Goal: Information Seeking & Learning: Learn about a topic

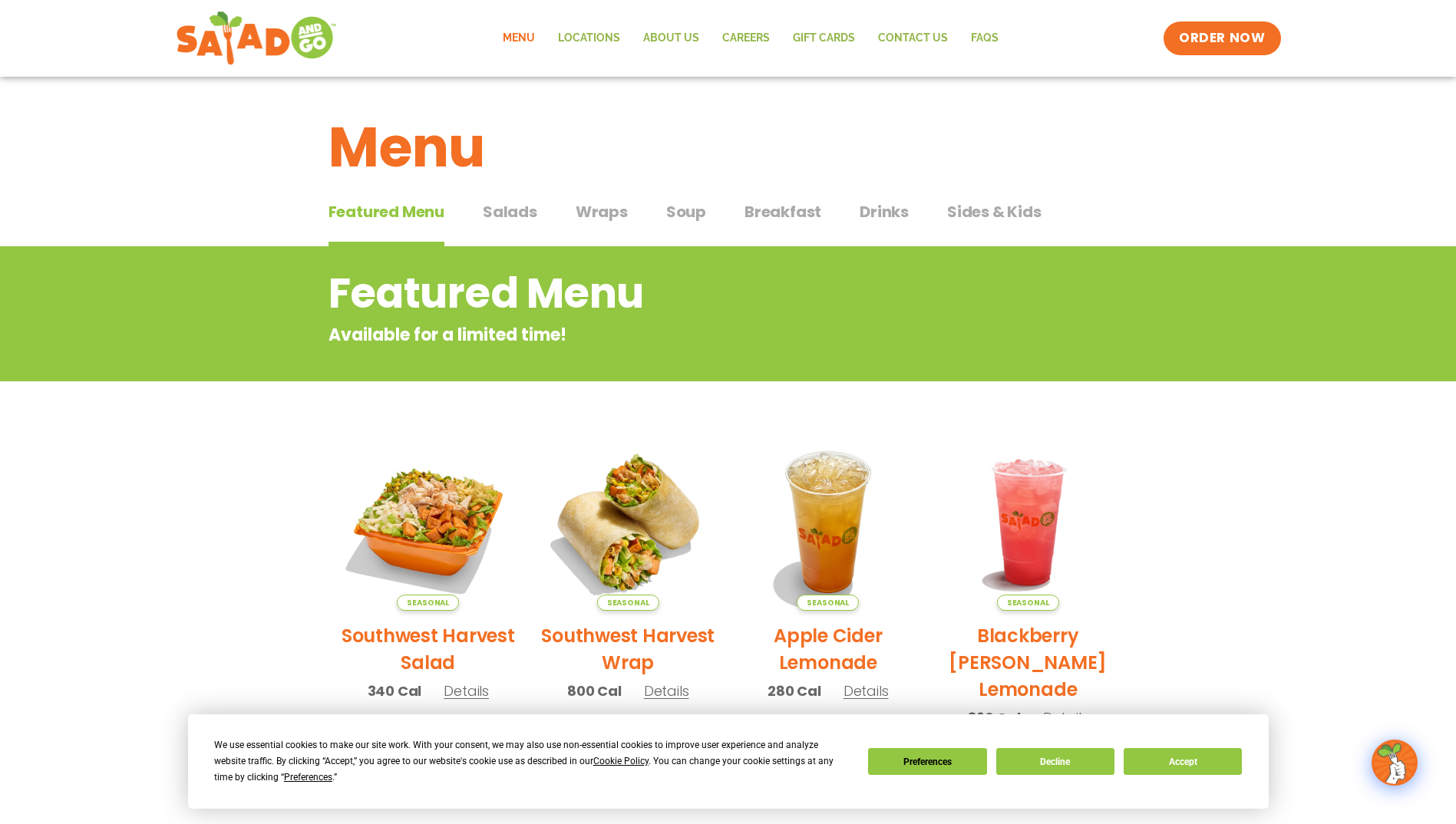
click at [509, 214] on span "Salads" at bounding box center [510, 212] width 55 height 23
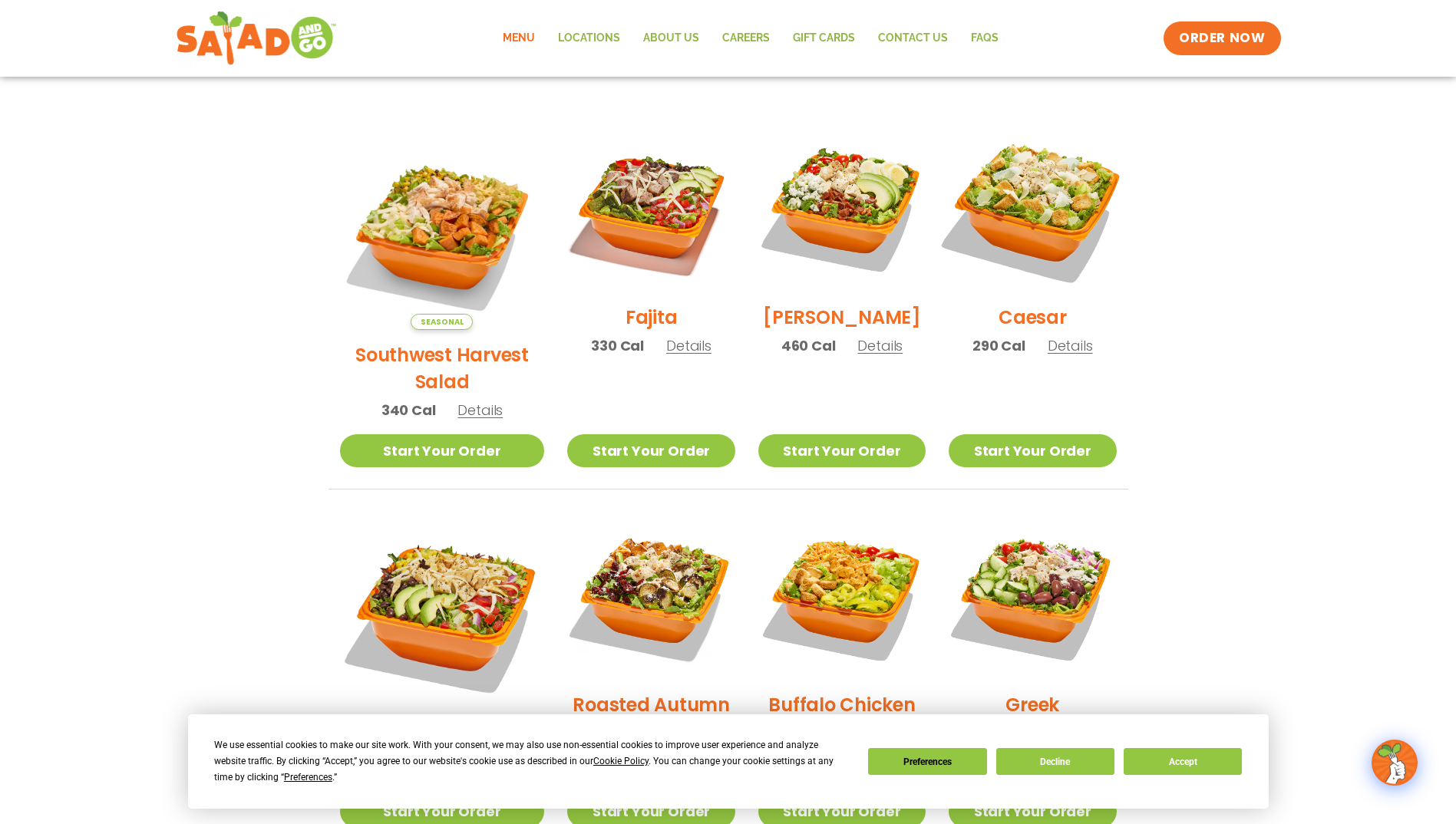
scroll to position [384, 0]
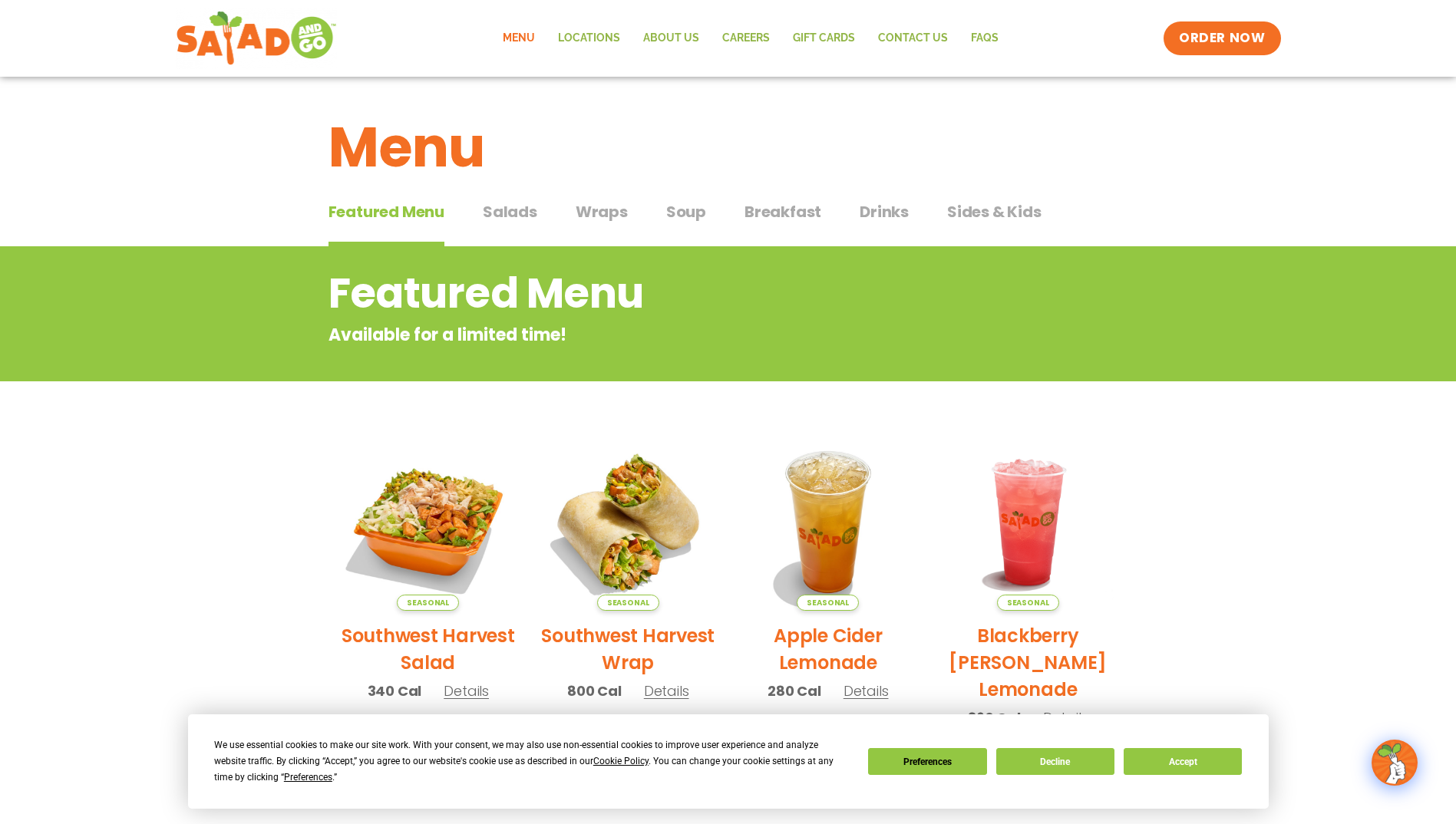
click at [531, 209] on span "Salads" at bounding box center [510, 212] width 55 height 23
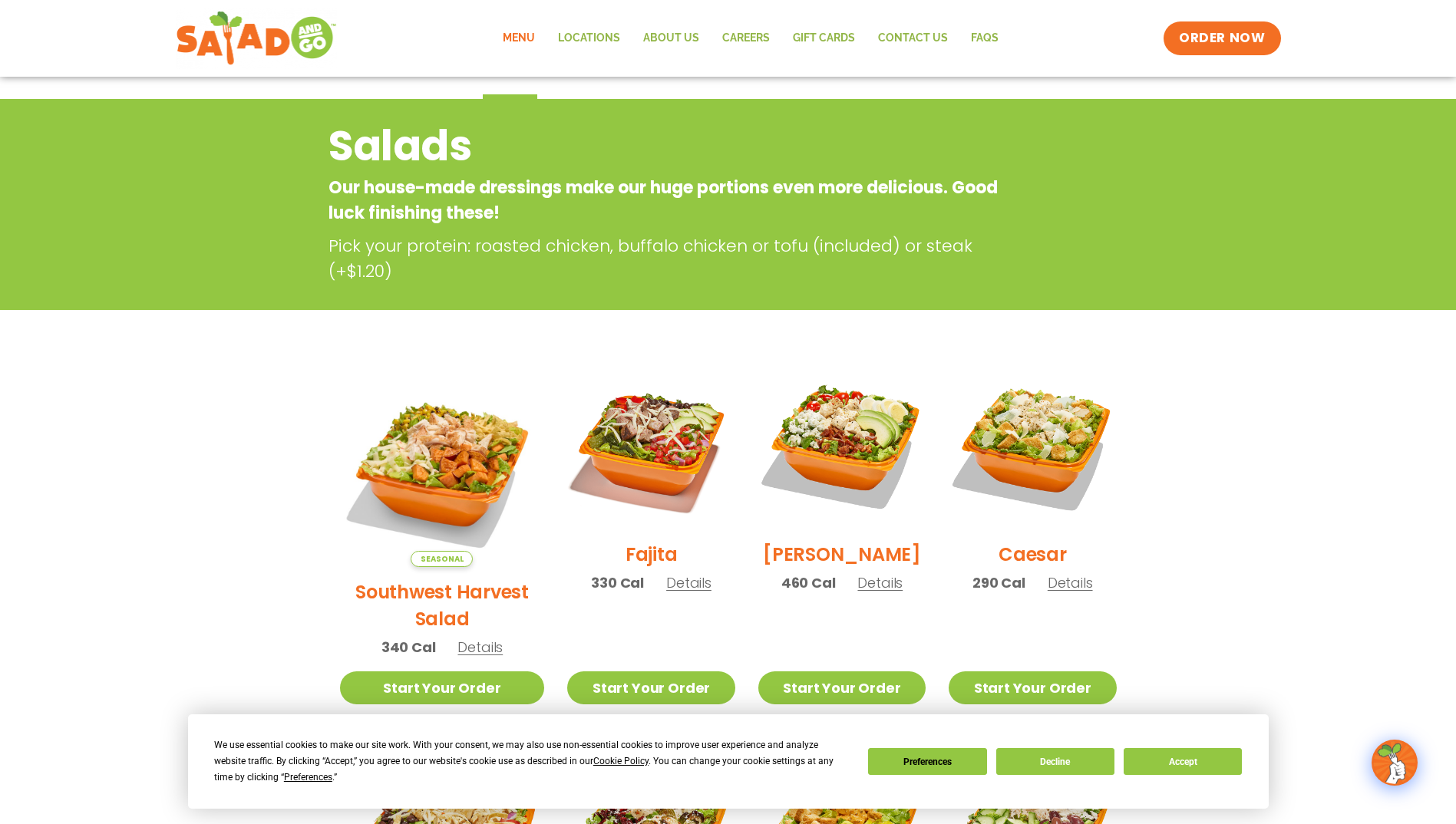
scroll to position [307, 0]
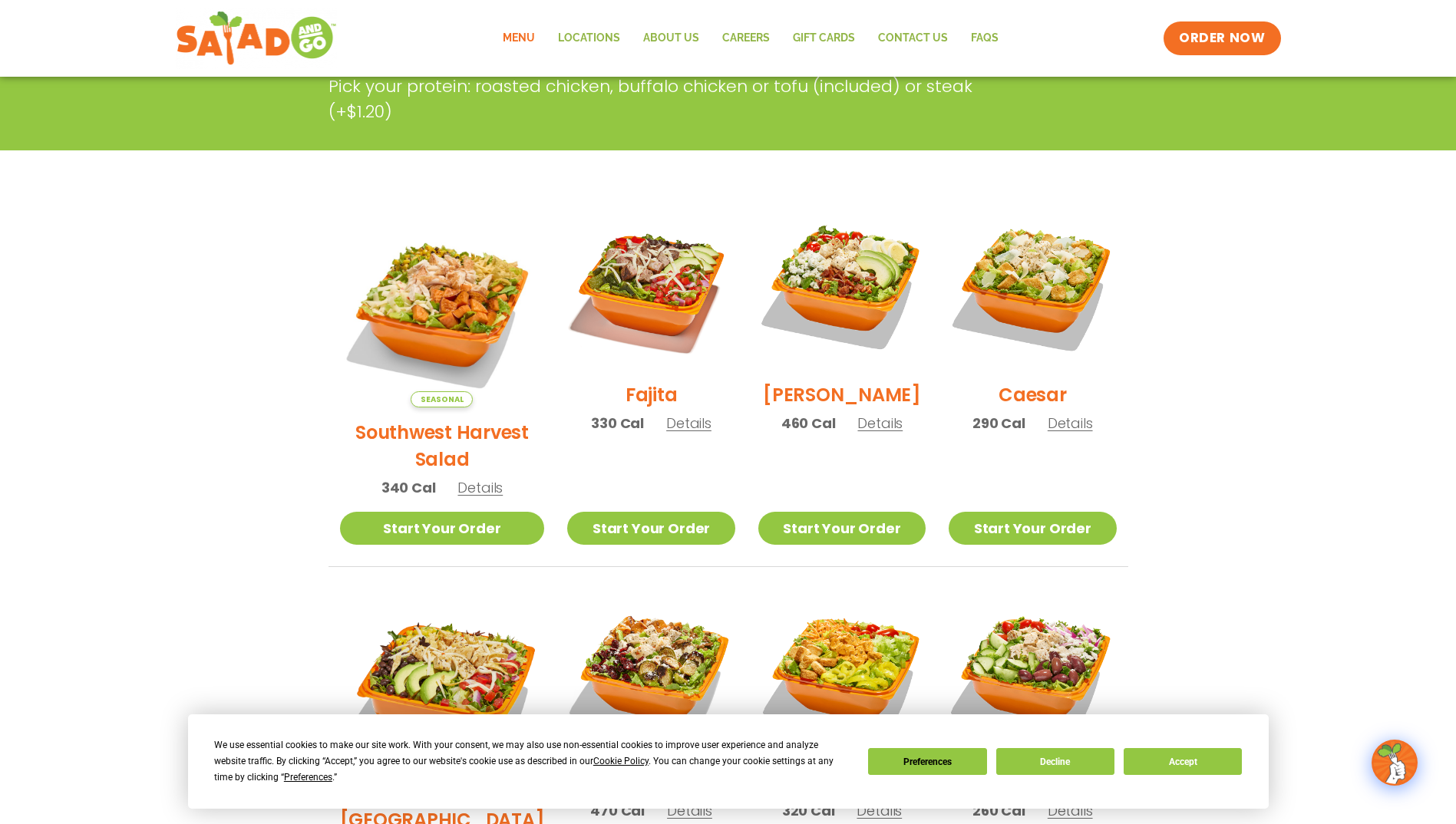
click at [1068, 433] on span "Details" at bounding box center [1070, 423] width 45 height 19
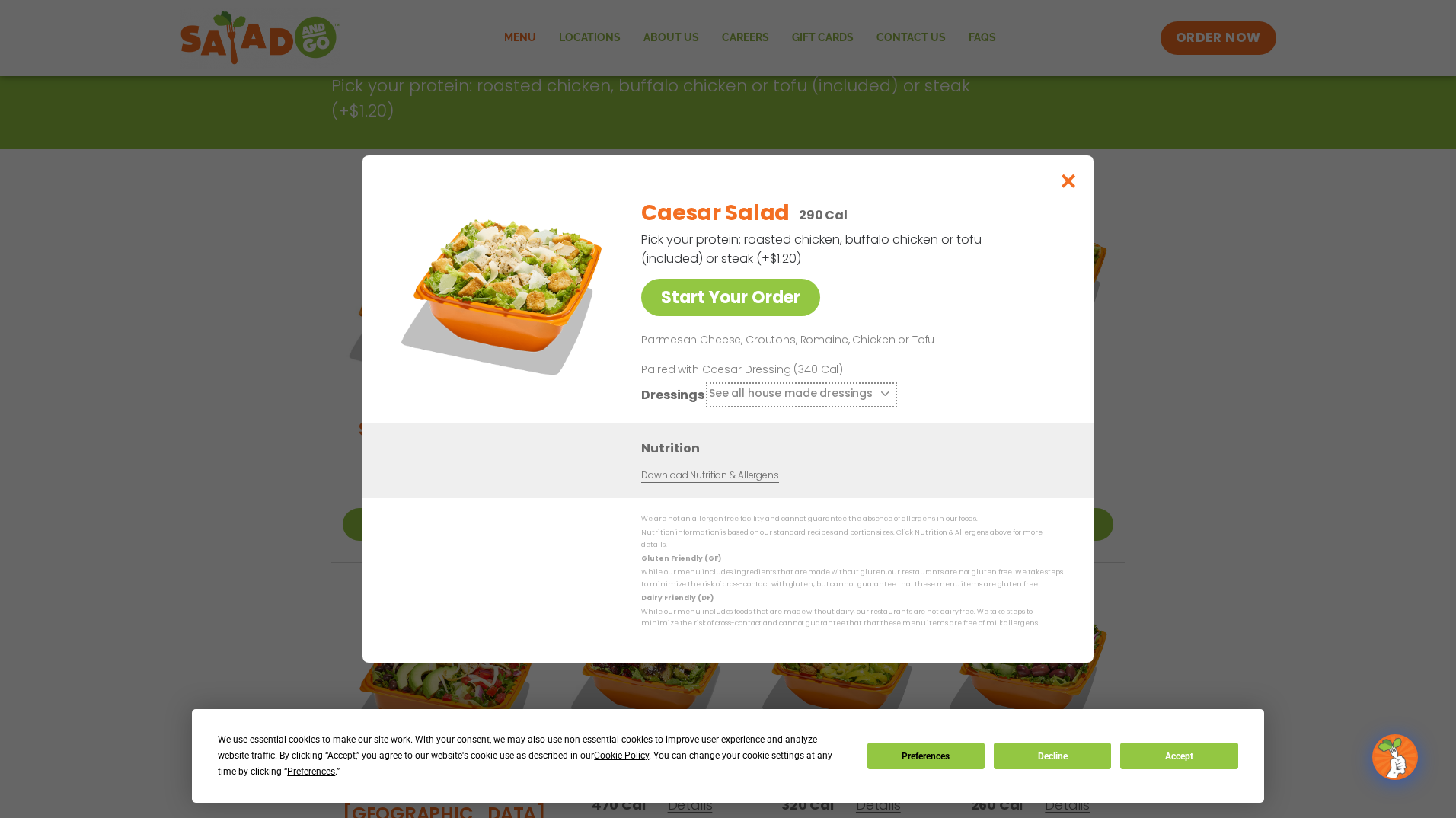
click at [883, 404] on button "See all house made dressings" at bounding box center [802, 395] width 185 height 19
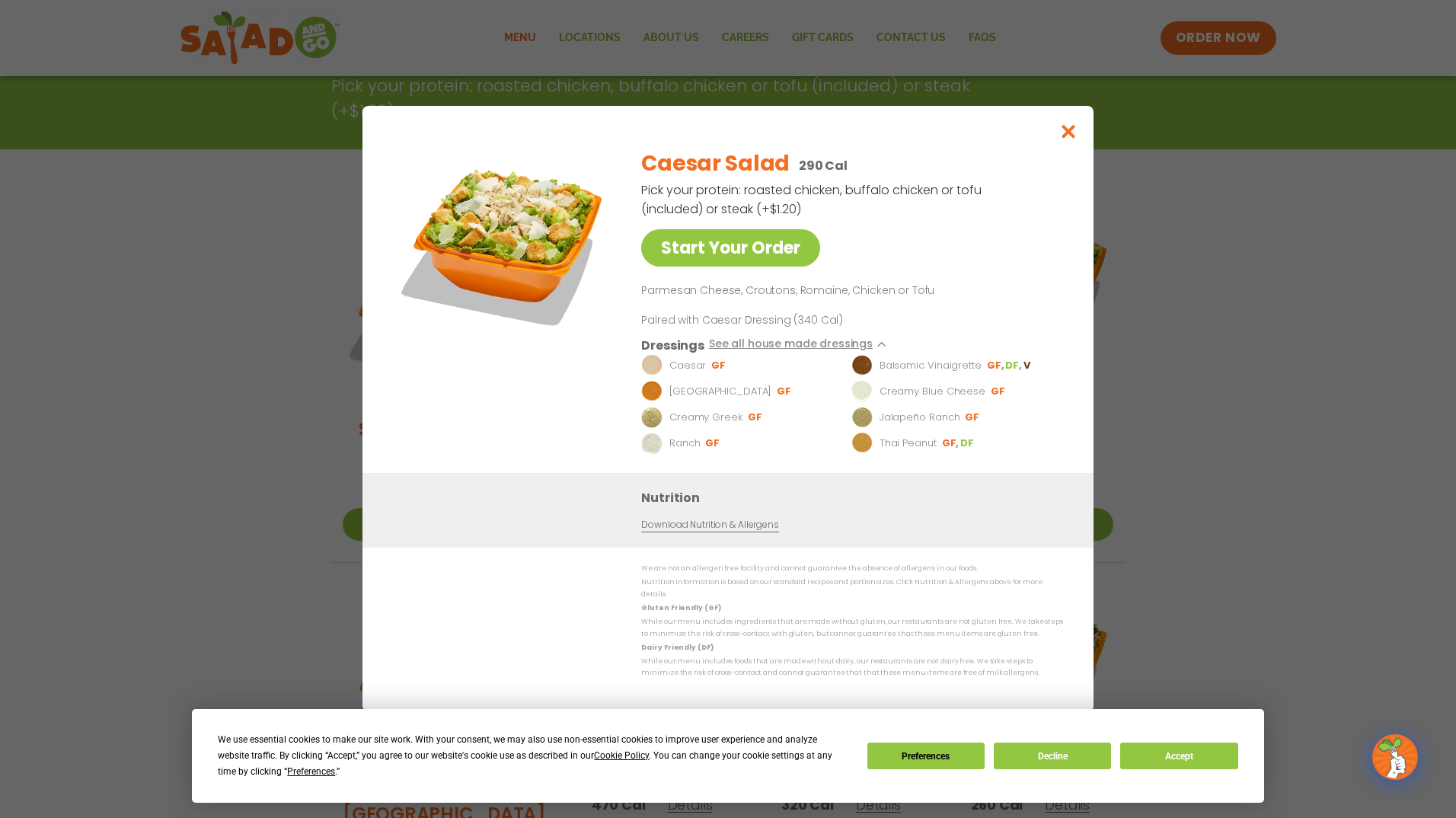
click at [652, 375] on img at bounding box center [652, 365] width 22 height 22
click at [683, 371] on p "Caesar" at bounding box center [688, 365] width 37 height 15
click at [646, 365] on img at bounding box center [652, 365] width 22 height 22
click at [650, 366] on img at bounding box center [652, 365] width 22 height 22
click at [707, 532] on link "Download Nutrition & Allergens" at bounding box center [710, 525] width 137 height 14
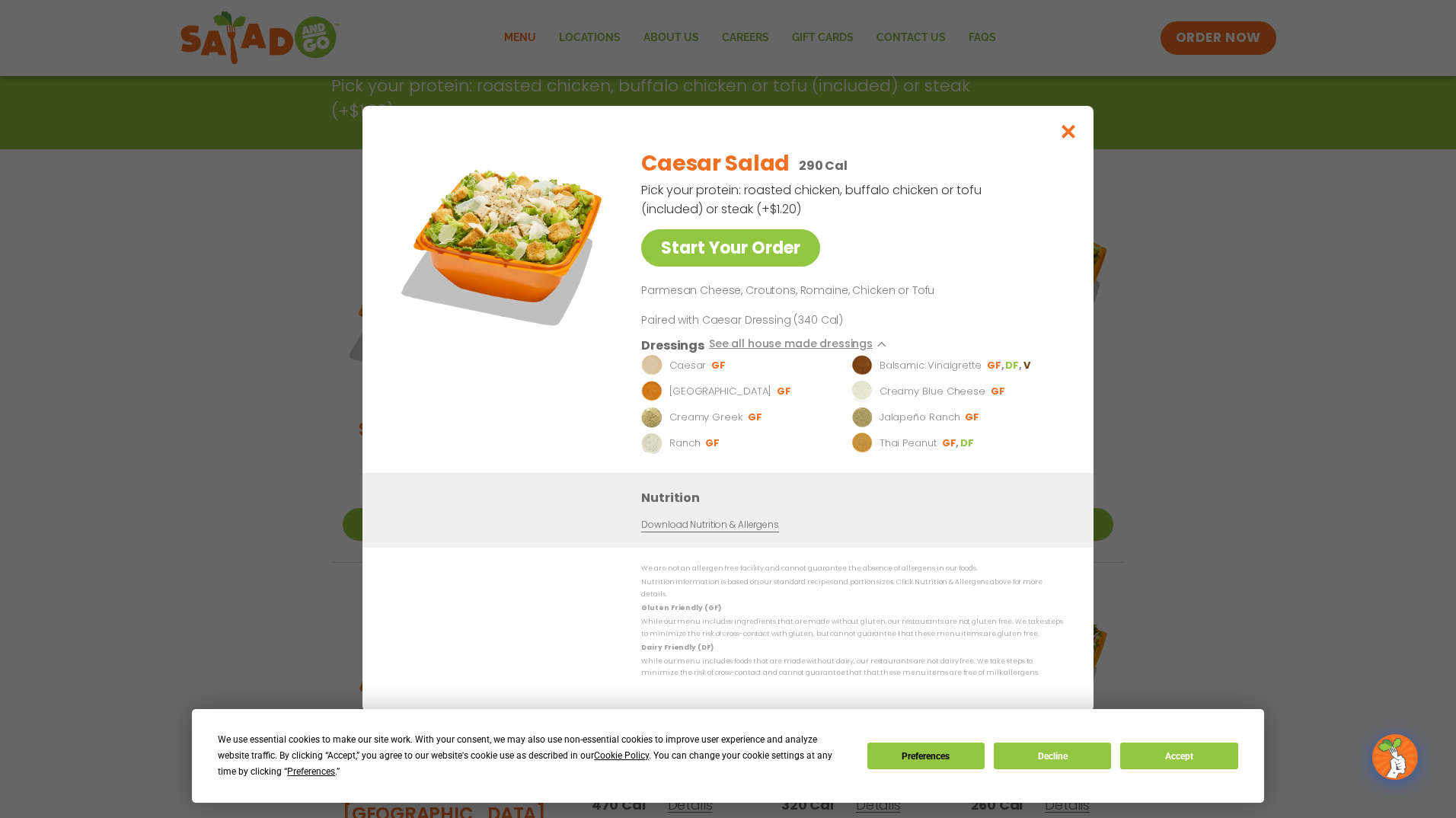
click at [1160, 770] on div "We use essential cookies to make our site work. With your consent, we may also …" at bounding box center [728, 756] width 1020 height 48
click at [1166, 760] on button "Accept" at bounding box center [1179, 756] width 117 height 26
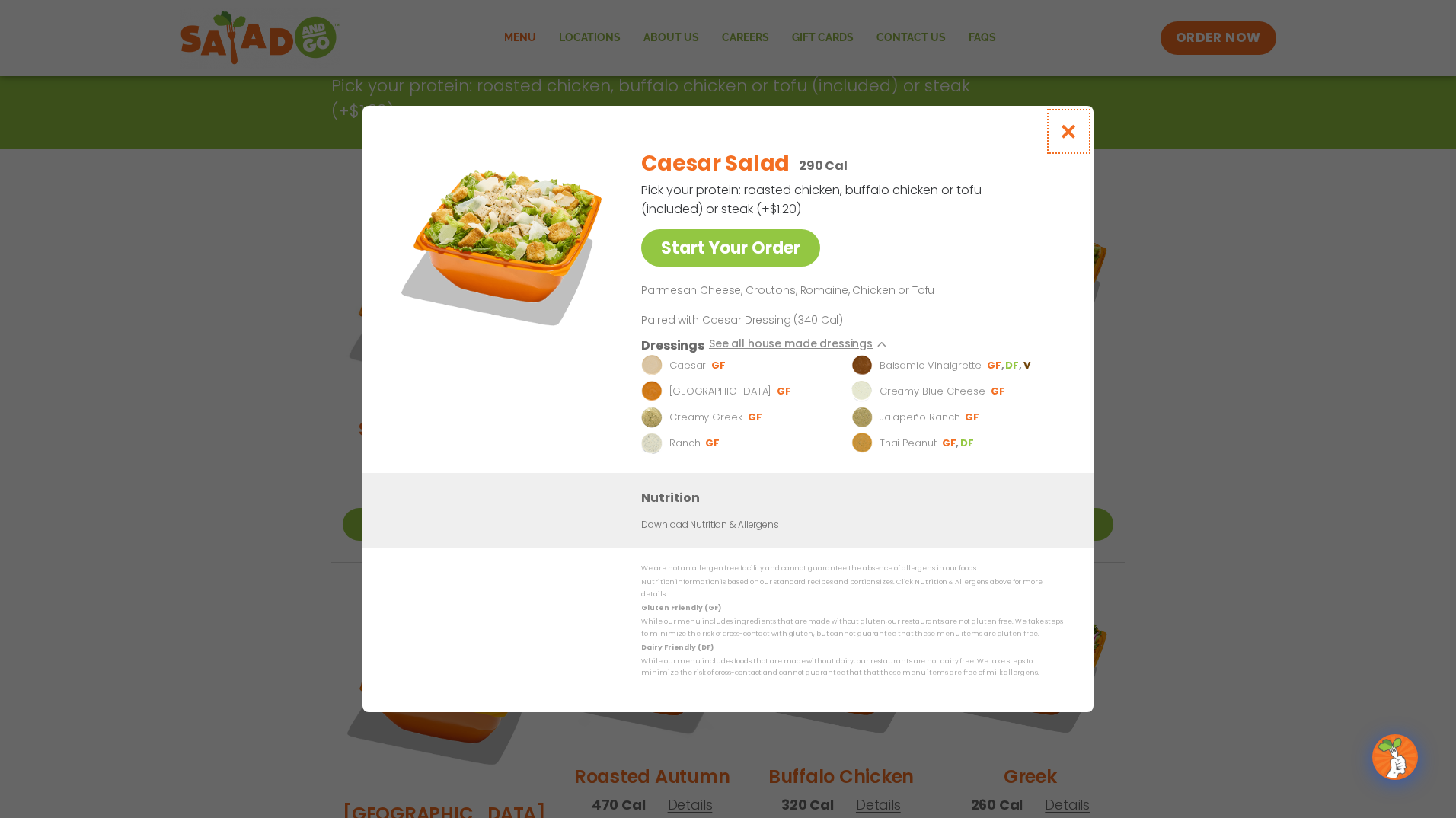
click at [1069, 148] on button "Close modal" at bounding box center [1069, 132] width 50 height 51
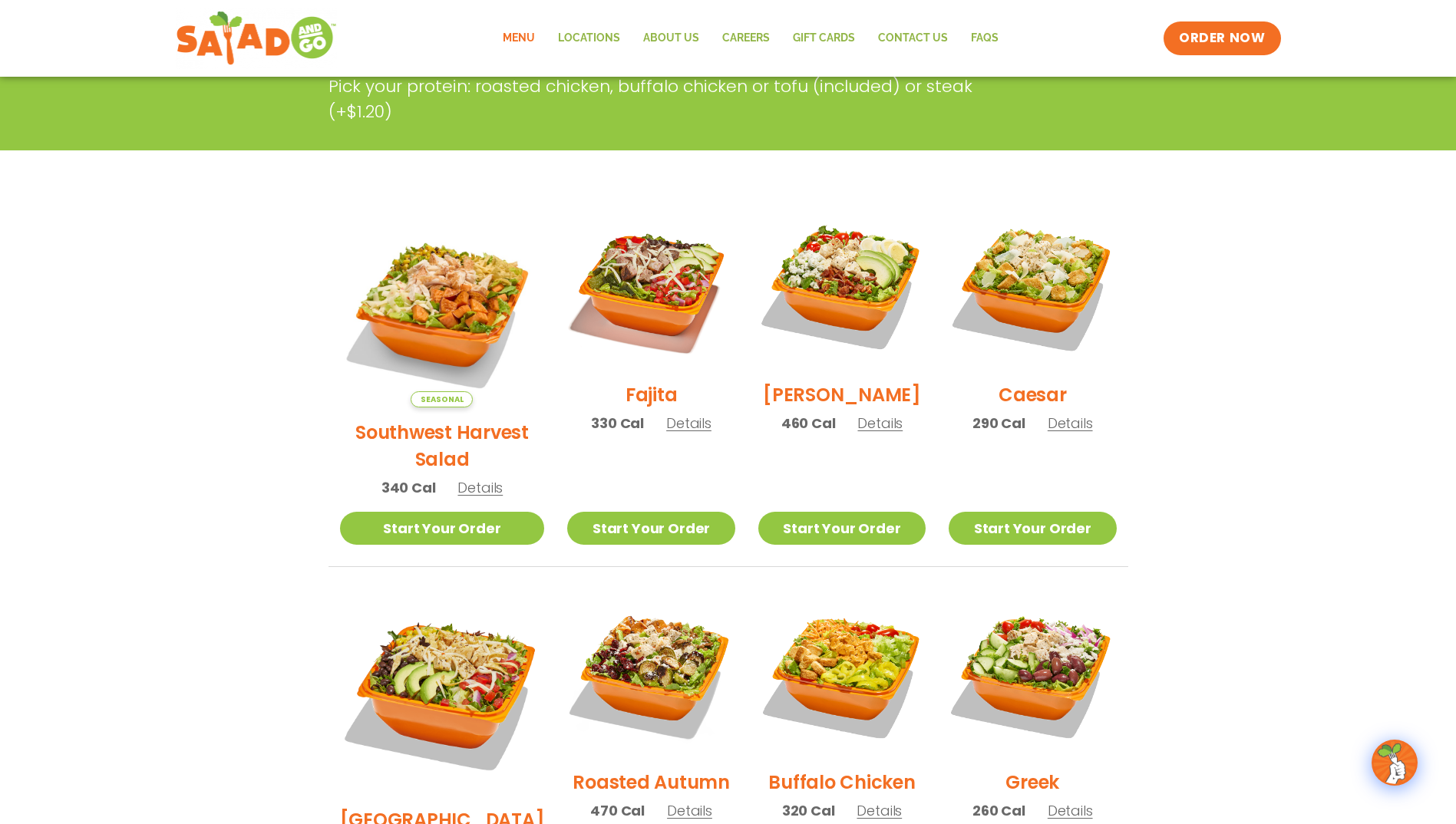
click at [522, 42] on link "Menu" at bounding box center [518, 39] width 56 height 35
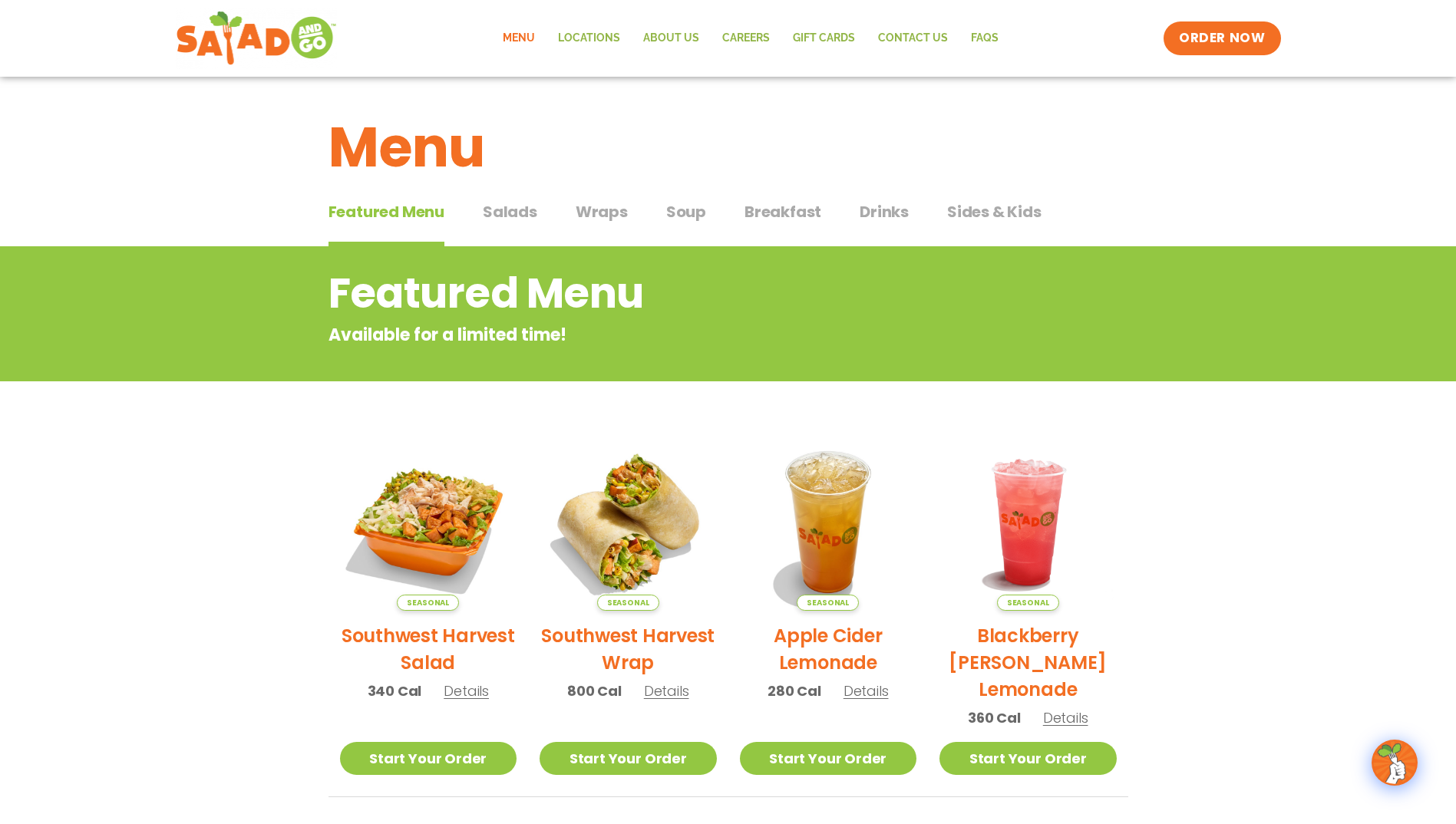
click at [602, 211] on span "Wraps" at bounding box center [601, 212] width 52 height 23
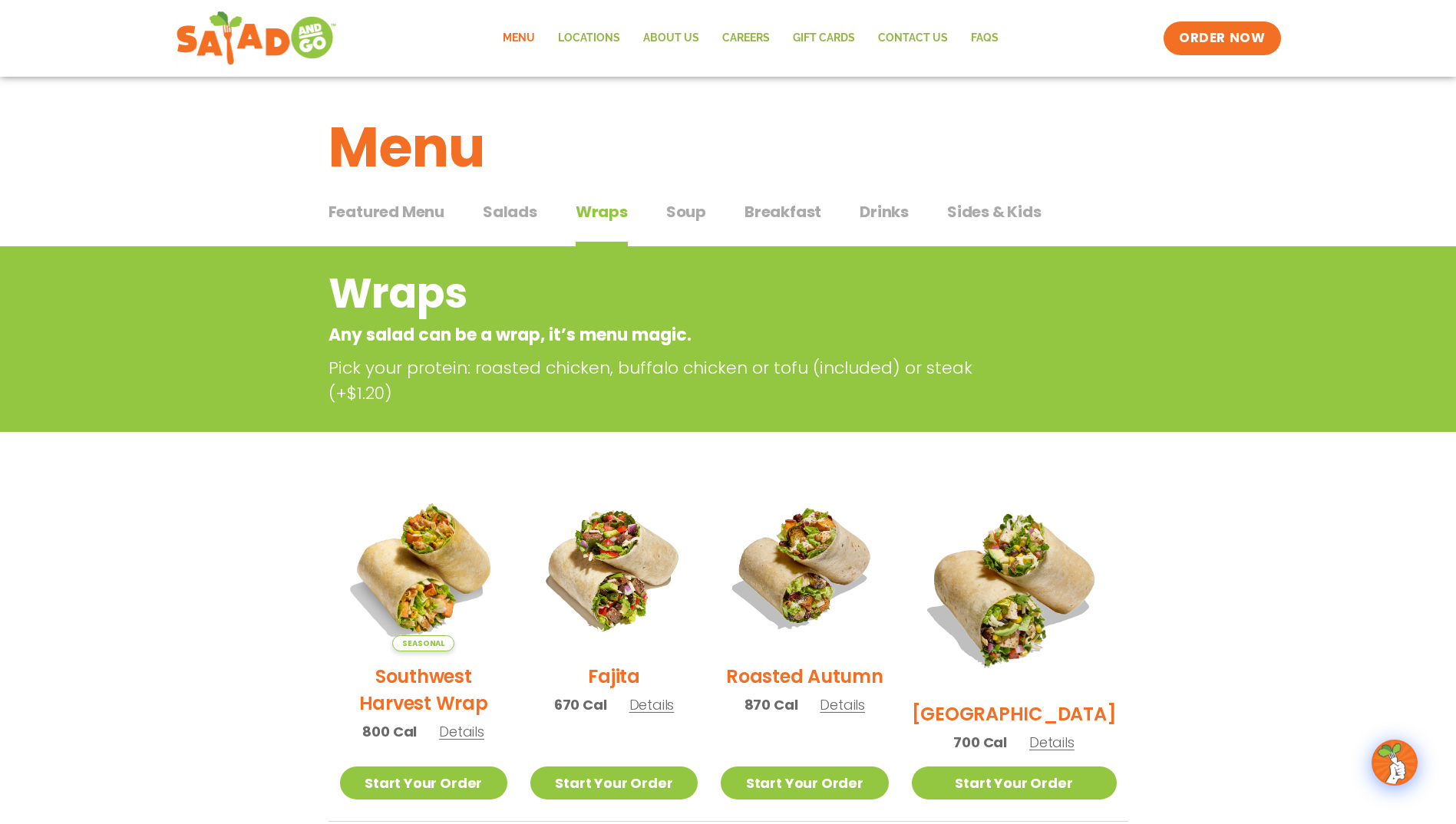
click at [699, 212] on span "Soup" at bounding box center [687, 212] width 40 height 23
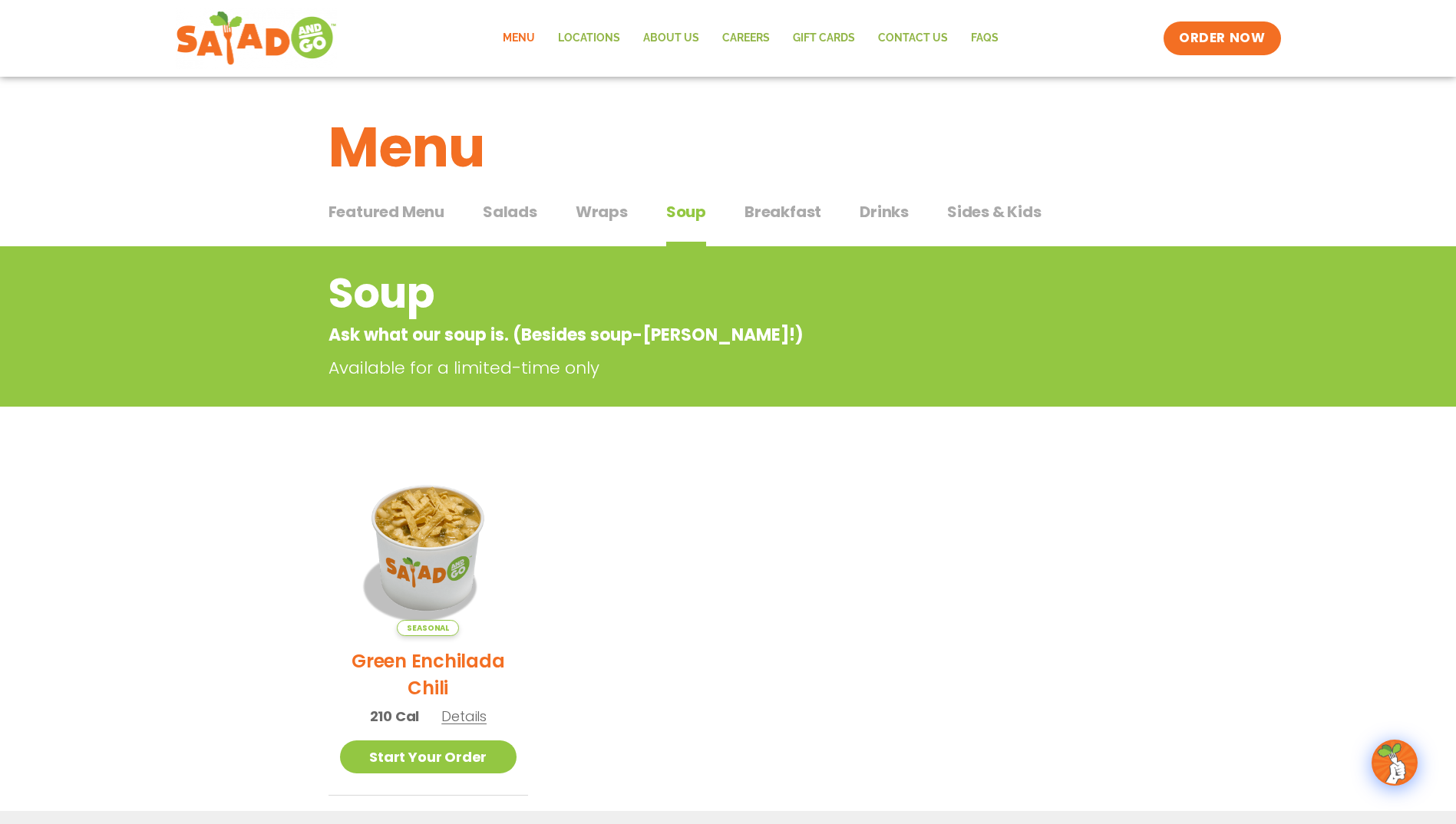
click at [784, 212] on span "Breakfast" at bounding box center [782, 212] width 76 height 23
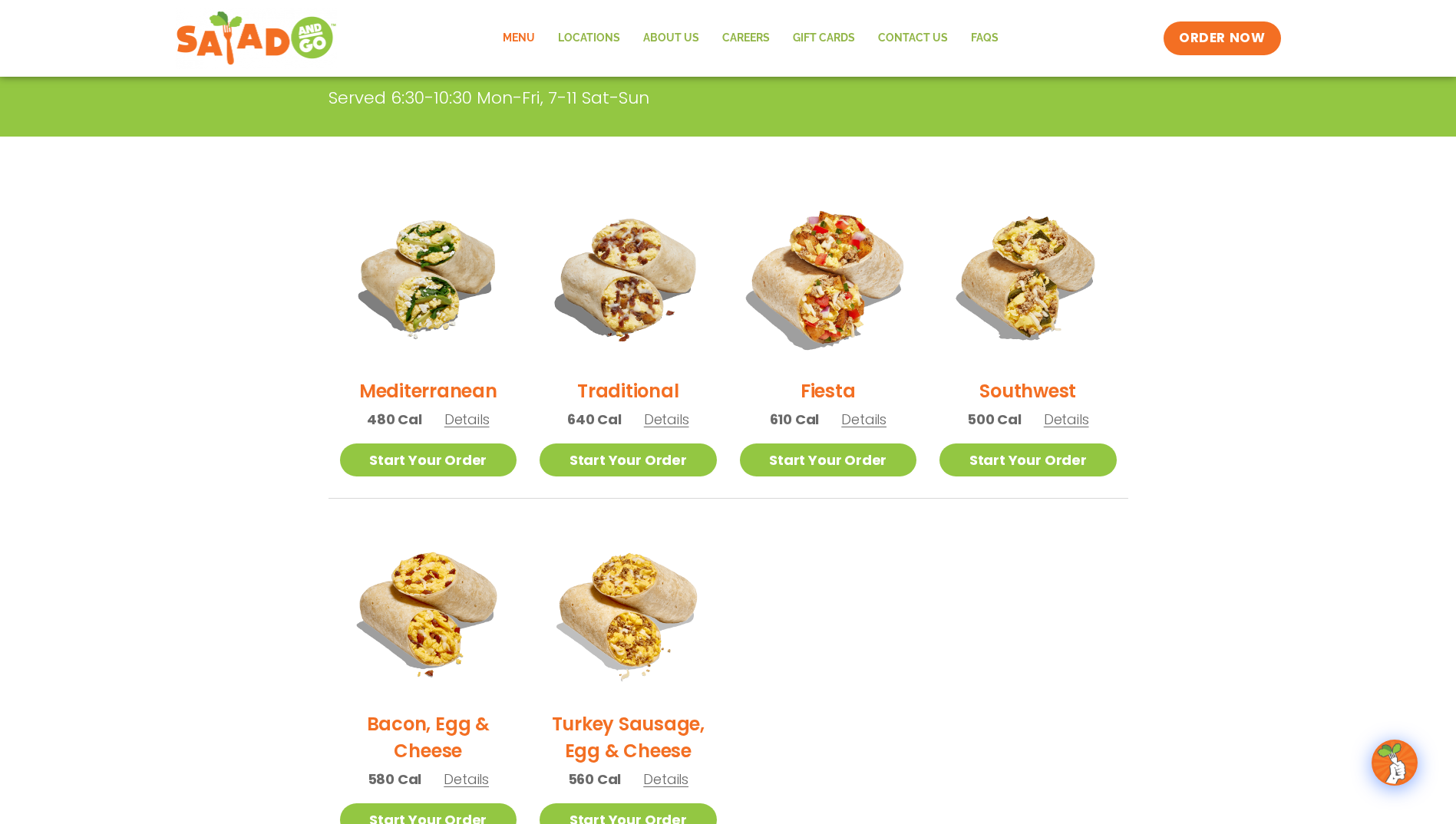
scroll to position [307, 0]
